Goal: Information Seeking & Learning: Learn about a topic

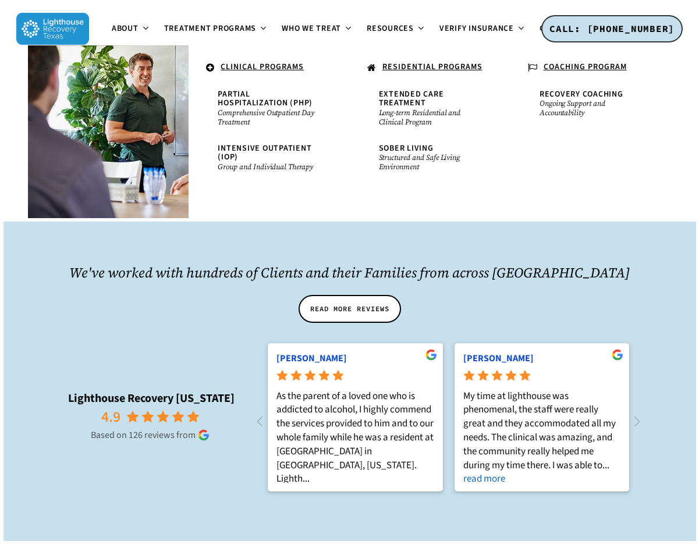
scroll to position [990, 0]
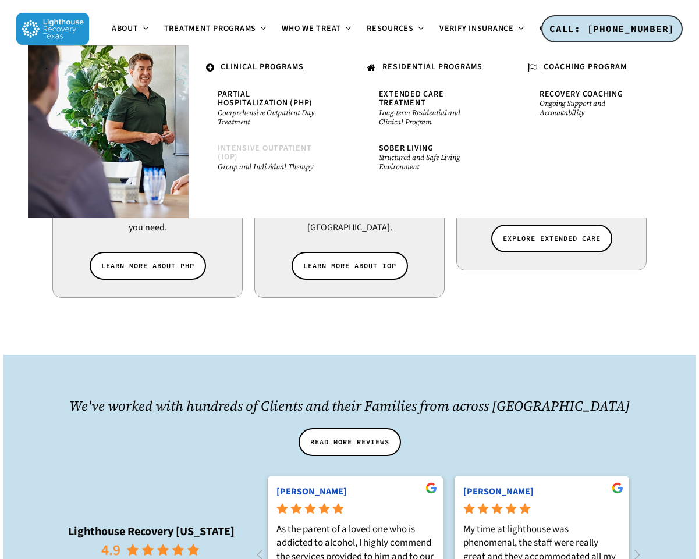
click at [239, 152] on span "Intensive Outpatient (IOP)" at bounding box center [265, 153] width 94 height 20
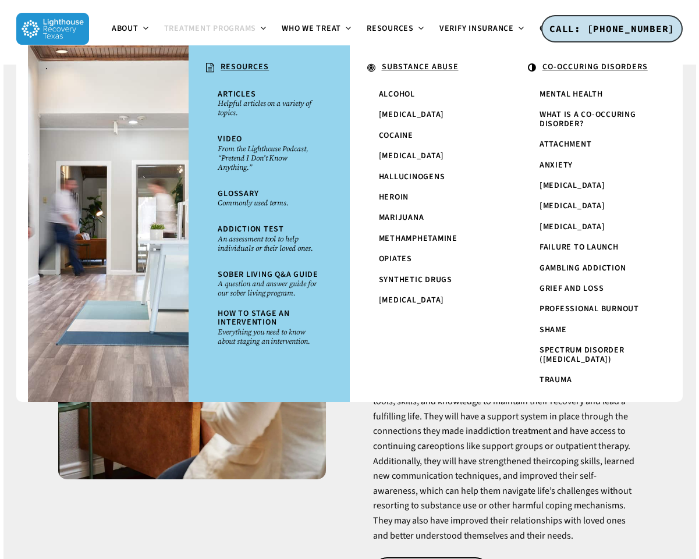
click at [500, 478] on p "After successful completion of our Intensive Outpatient Program (IOP program Da…" at bounding box center [507, 454] width 268 height 179
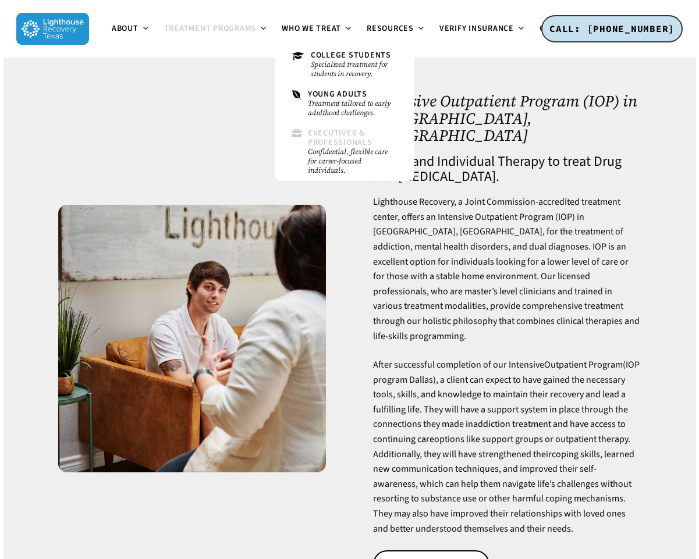
click at [321, 141] on span "Executives & Professionals" at bounding box center [340, 137] width 65 height 20
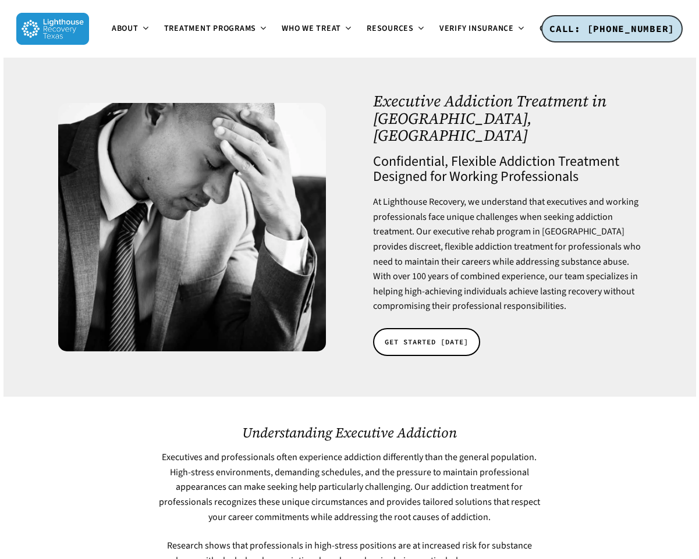
click at [418, 111] on h1 "Executive Addiction Treatment in Dallas, TX" at bounding box center [507, 119] width 268 height 52
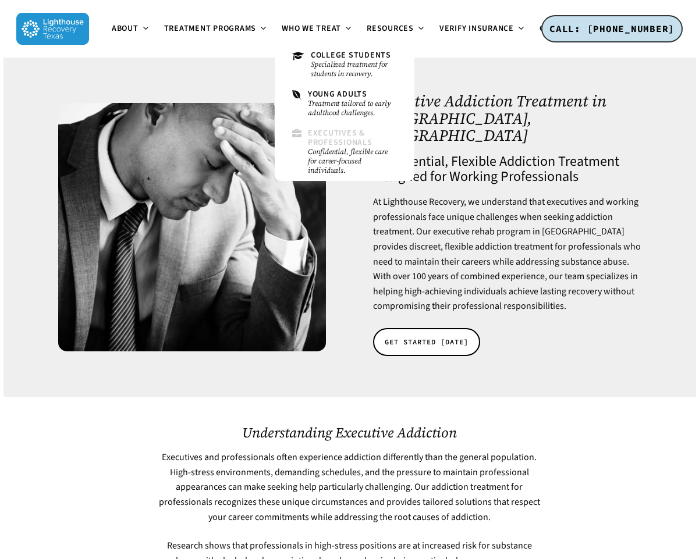
click at [321, 147] on small "Confidential, flexible care for career-focused individuals." at bounding box center [352, 161] width 89 height 28
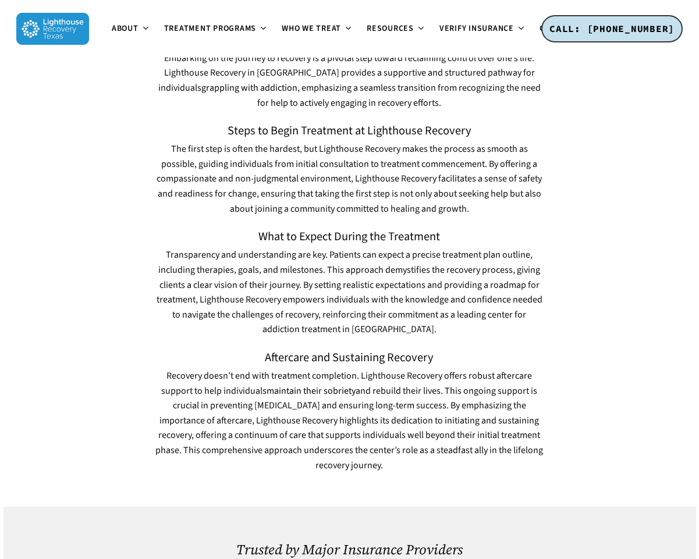
scroll to position [1279, 0]
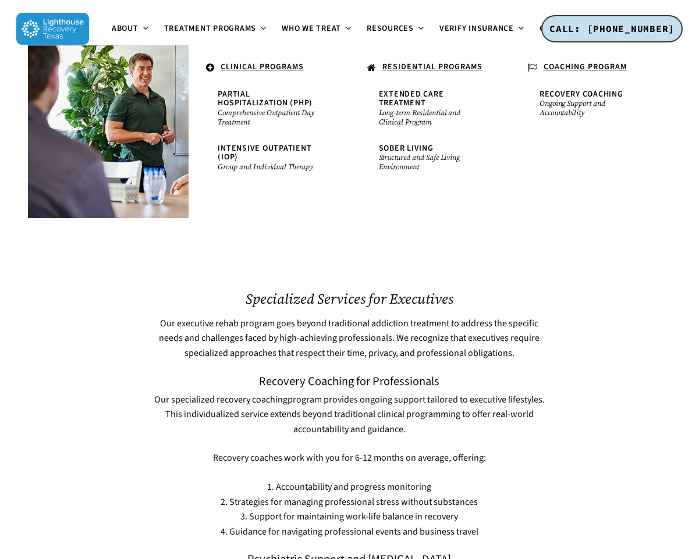
click at [447, 66] on u "RESIDENTIAL PROGRAMS" at bounding box center [432, 67] width 100 height 12
click at [406, 109] on small "Long-term Residential and Clinical Program" at bounding box center [430, 117] width 102 height 19
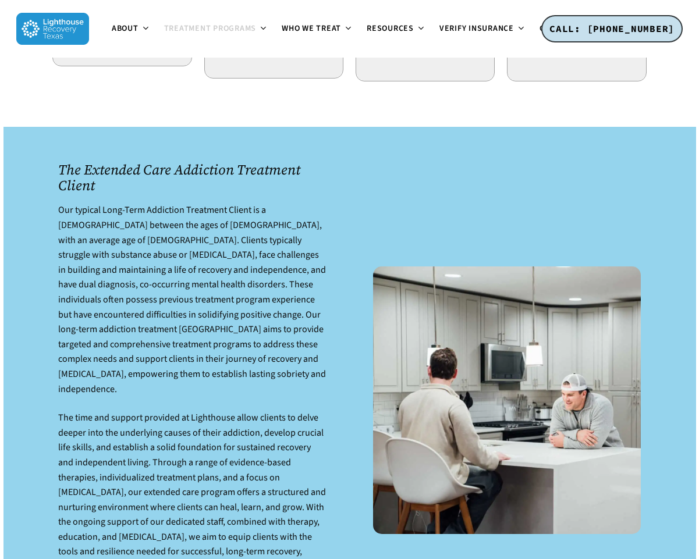
scroll to position [1186, 0]
